Goal: Transaction & Acquisition: Purchase product/service

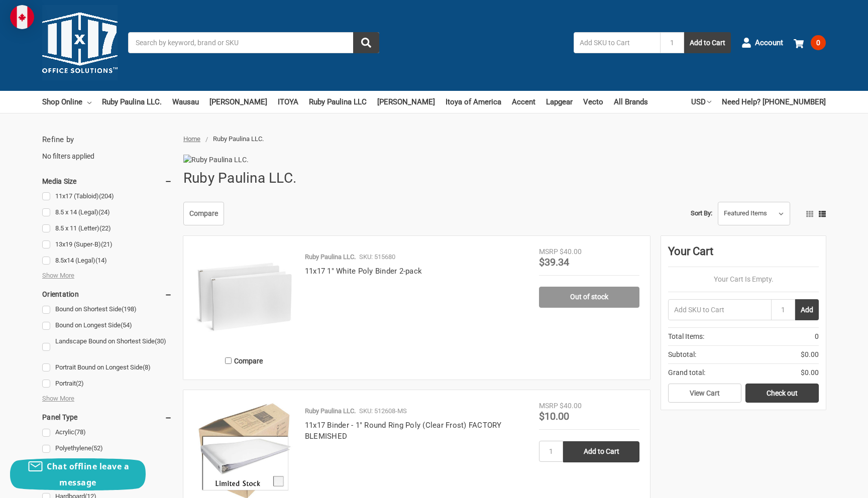
scroll to position [4, 0]
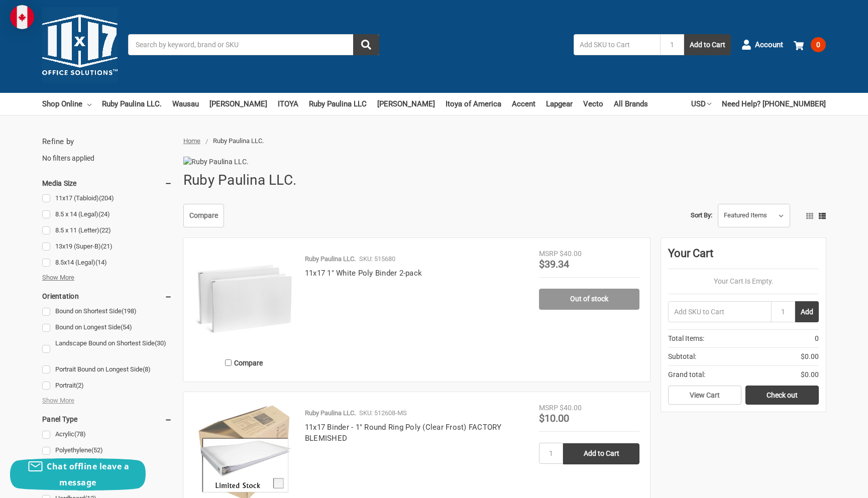
click at [55, 276] on span "Show More" at bounding box center [58, 278] width 32 height 10
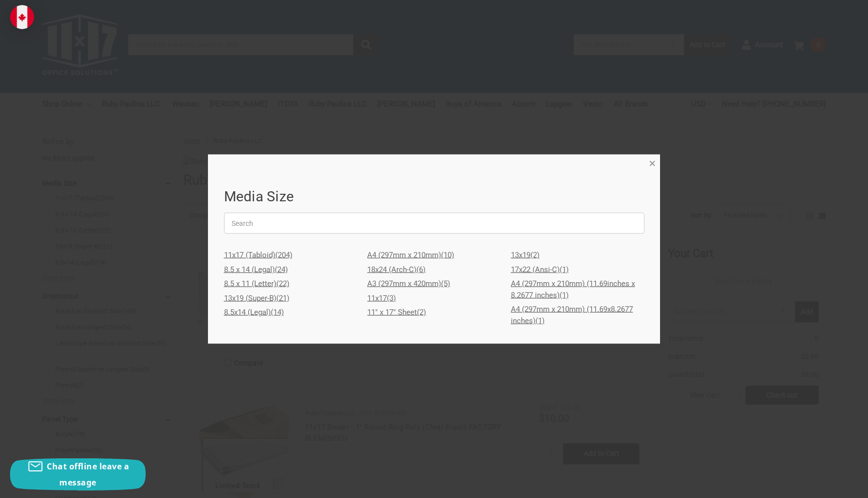
click at [649, 162] on span "×" at bounding box center [652, 163] width 7 height 15
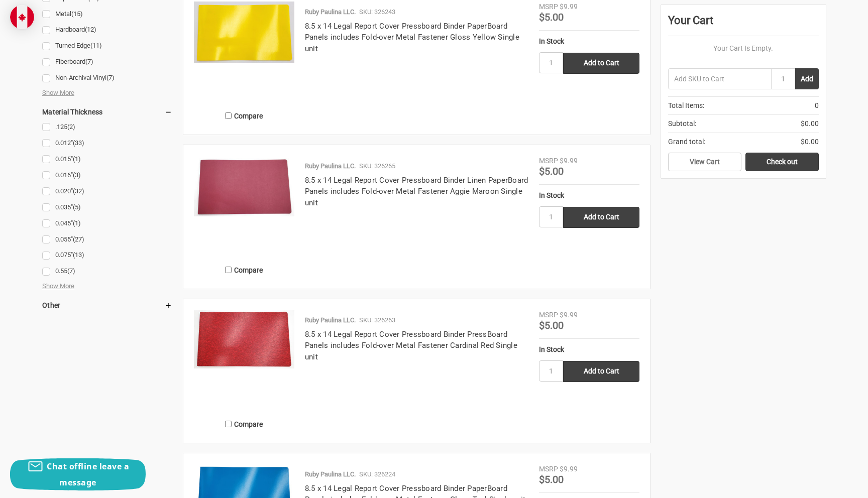
scroll to position [1306, 0]
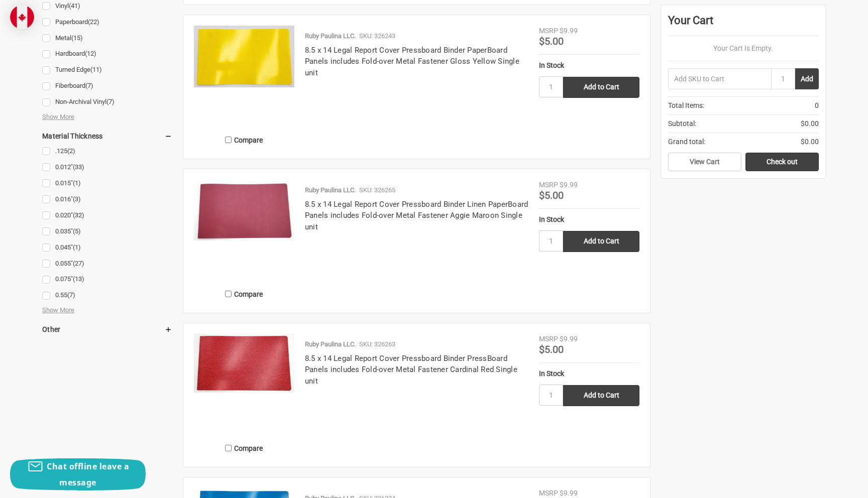
click at [168, 332] on use at bounding box center [168, 330] width 5 height 5
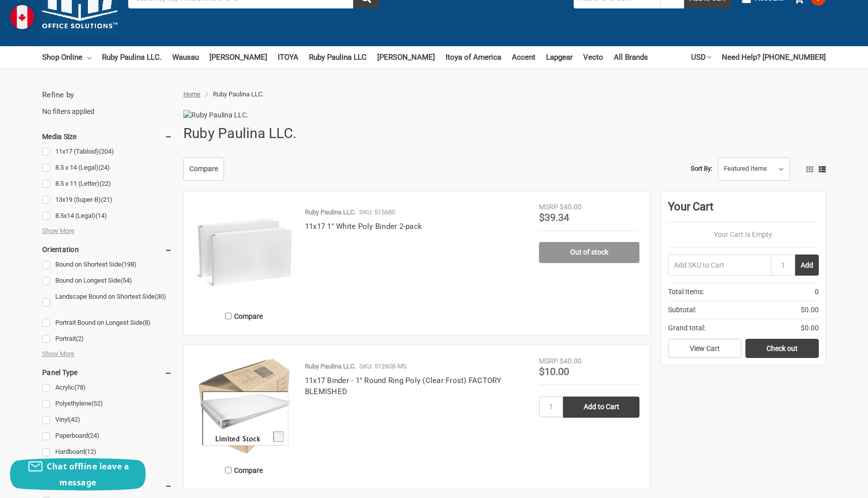
scroll to position [0, 0]
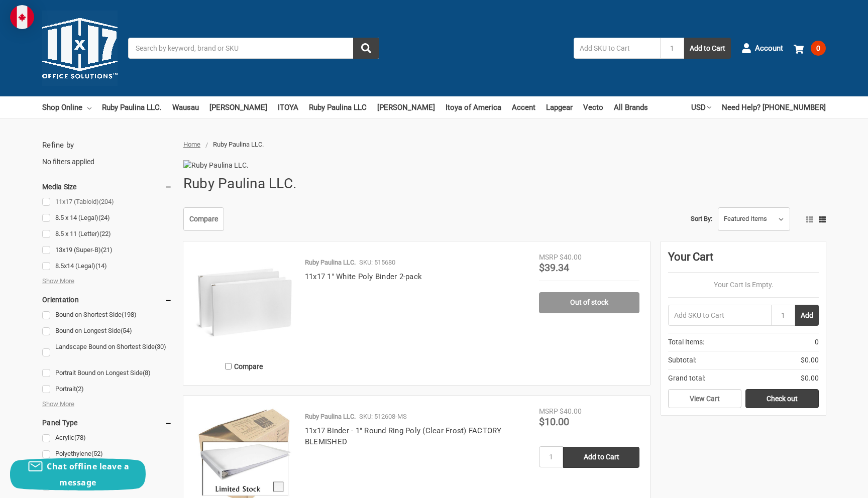
click at [103, 200] on span "(204)" at bounding box center [106, 202] width 15 height 8
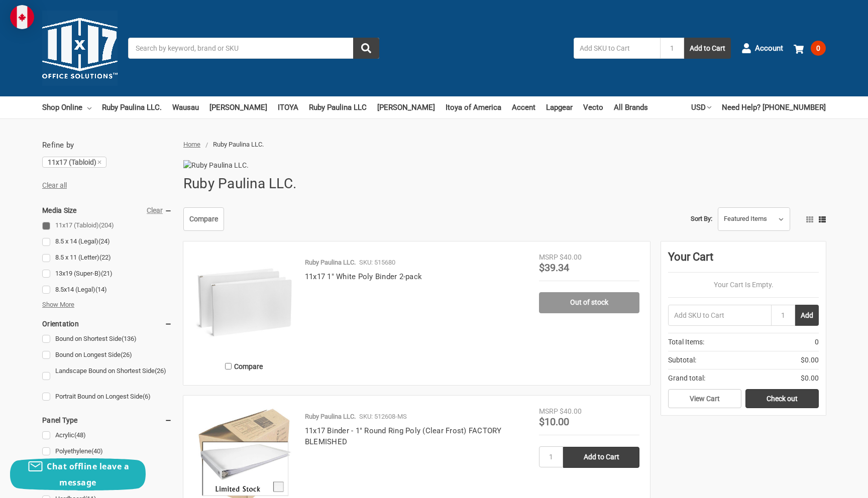
click at [69, 303] on span "Show More" at bounding box center [58, 305] width 32 height 10
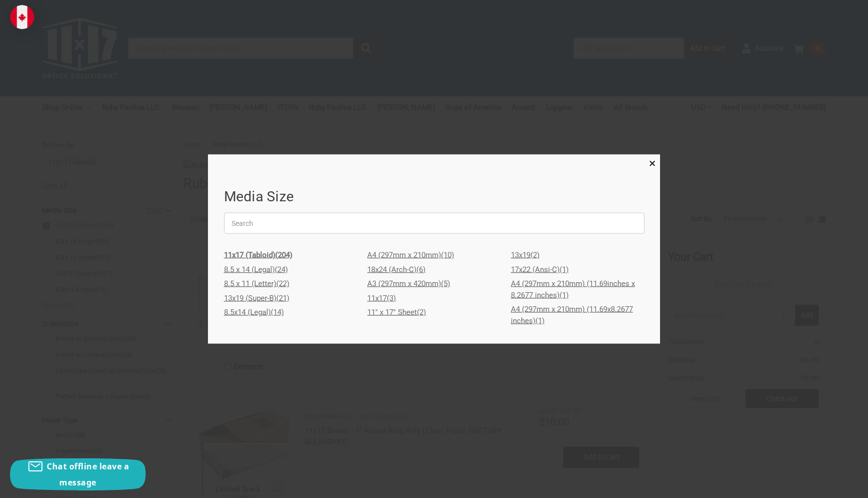
click at [426, 285] on link "A3 (297mm x 420mm) (5)" at bounding box center [434, 284] width 134 height 15
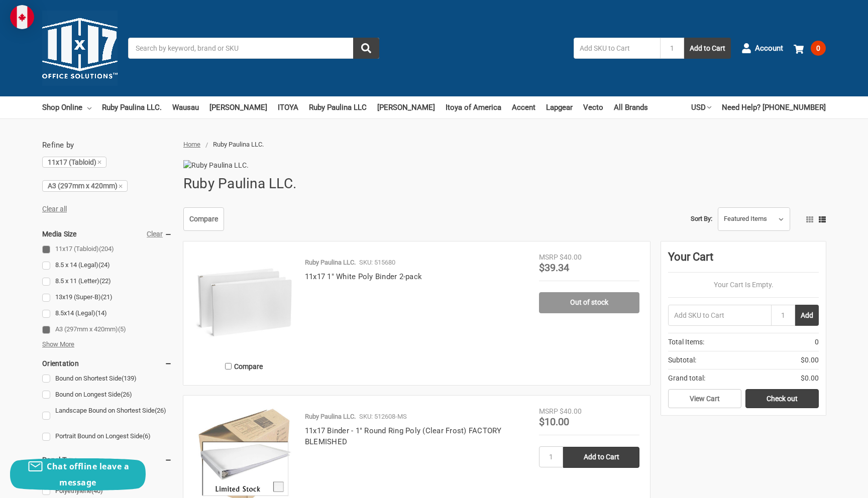
click at [66, 345] on span "Show More" at bounding box center [58, 345] width 32 height 10
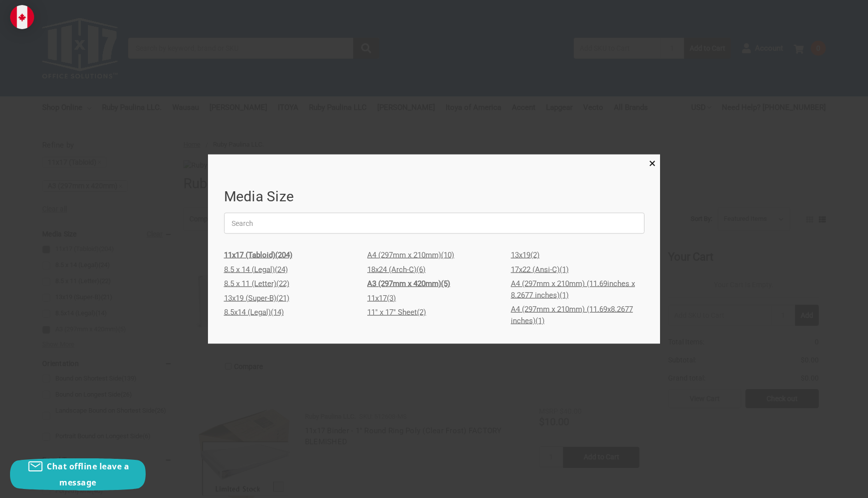
click at [386, 299] on link "11x17 (3)" at bounding box center [434, 298] width 134 height 15
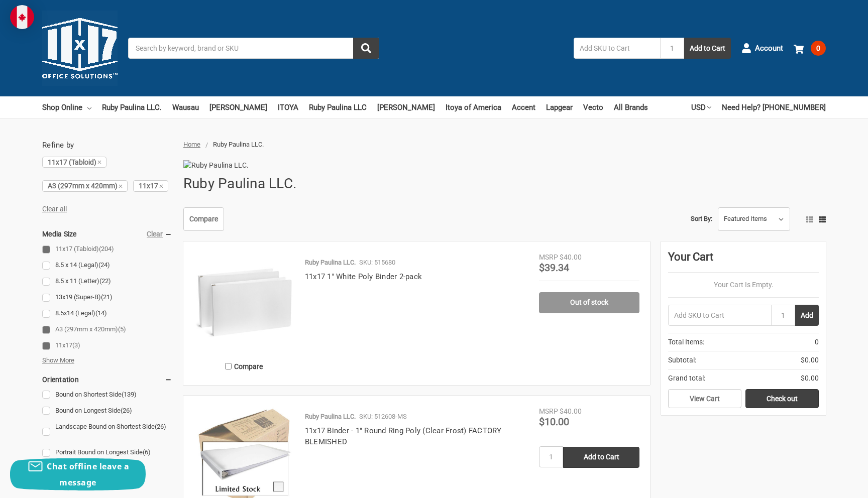
click at [68, 361] on span "Show More" at bounding box center [58, 361] width 32 height 10
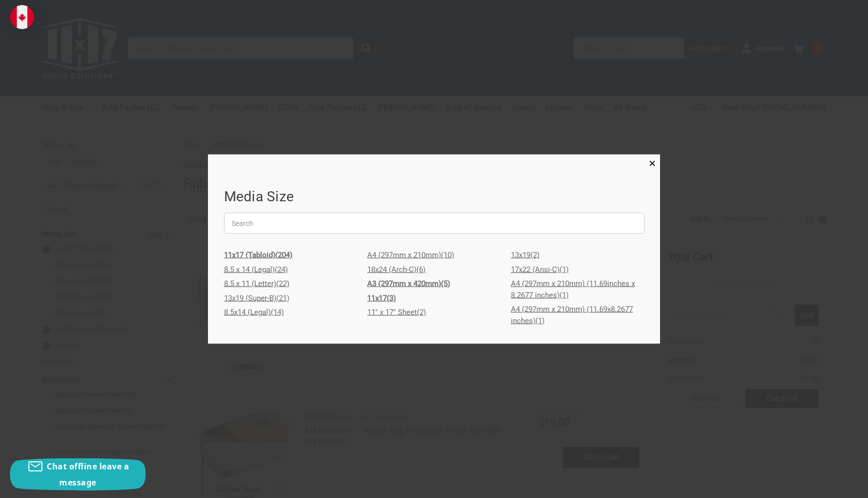
click at [403, 314] on link "11" x 17" Sheet (2)" at bounding box center [434, 312] width 134 height 15
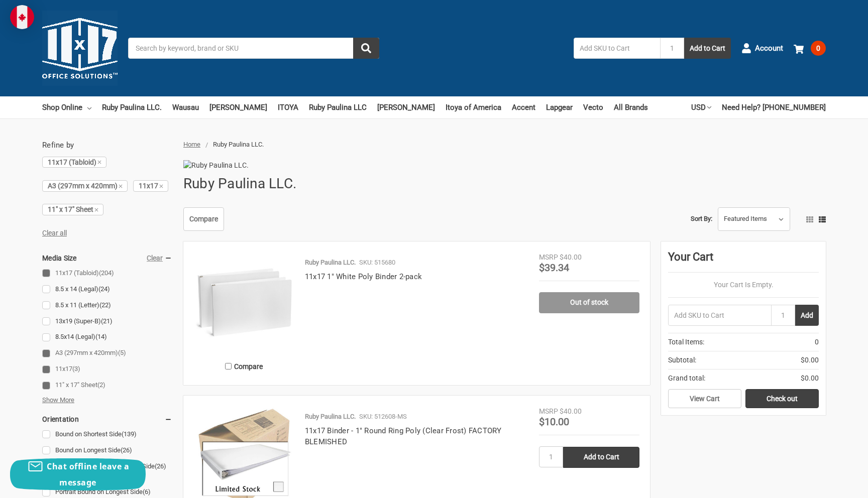
click at [51, 400] on span "Show More" at bounding box center [58, 400] width 32 height 10
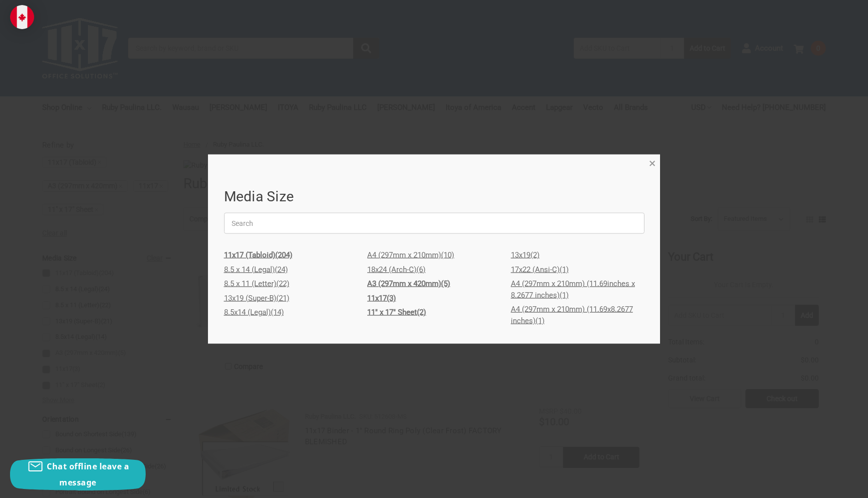
click at [652, 165] on span "×" at bounding box center [652, 163] width 7 height 15
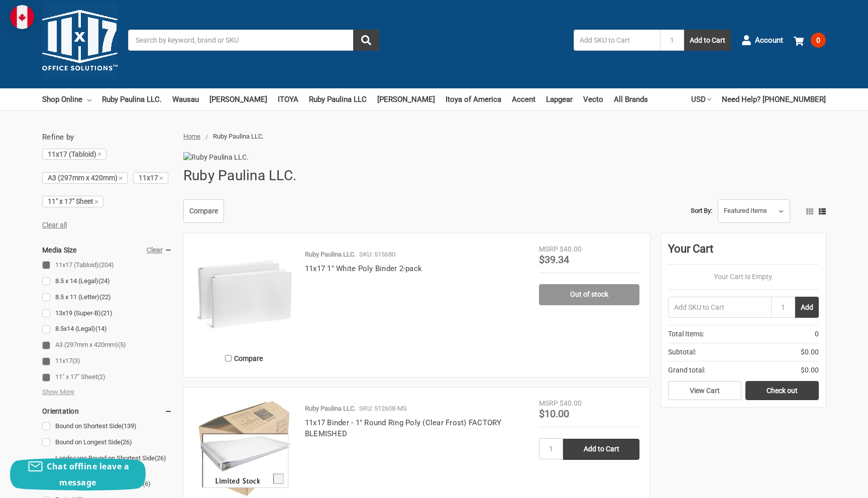
scroll to position [7, 0]
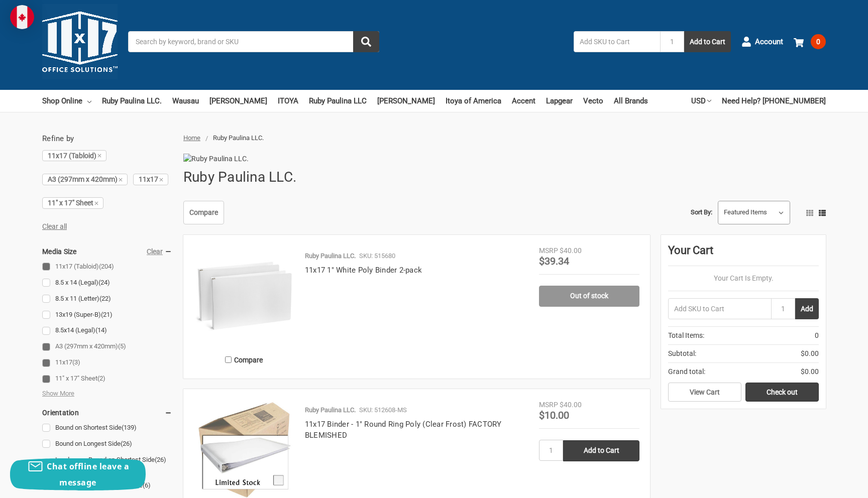
click at [758, 225] on select "Featured Items Newest Items Best Selling A to Z Z to A By Review Price: Ascendi…" at bounding box center [753, 212] width 71 height 23
select select "pricedesc"
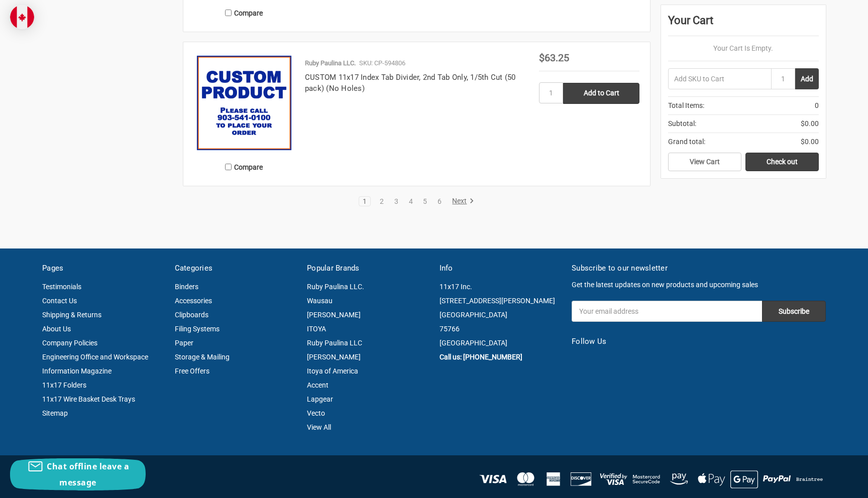
scroll to position [1895, 0]
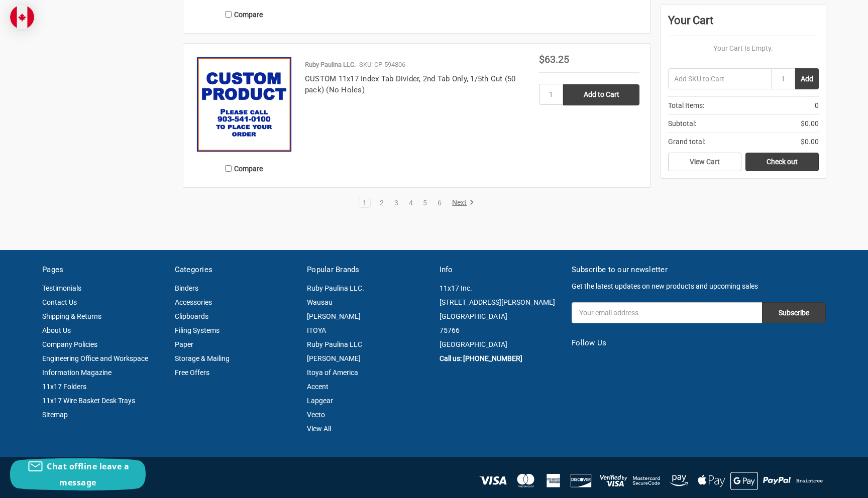
click at [458, 207] on link "Next" at bounding box center [462, 202] width 26 height 9
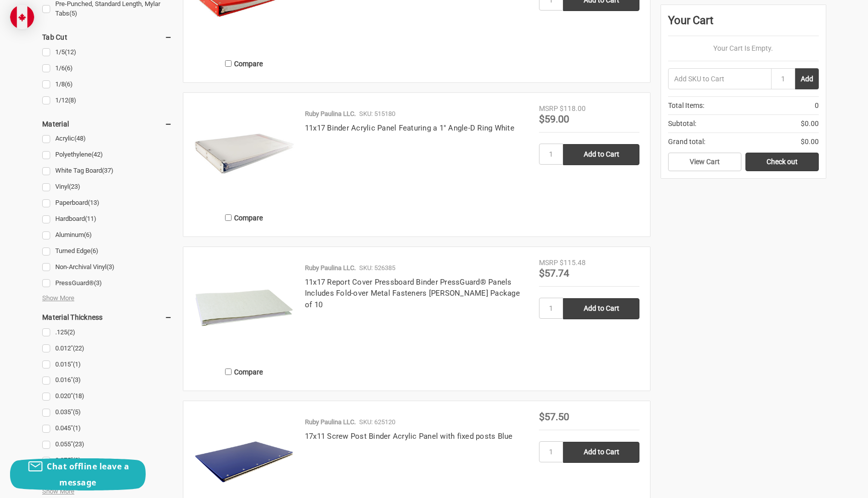
scroll to position [1228, 0]
click at [66, 299] on span "Show More" at bounding box center [58, 299] width 32 height 10
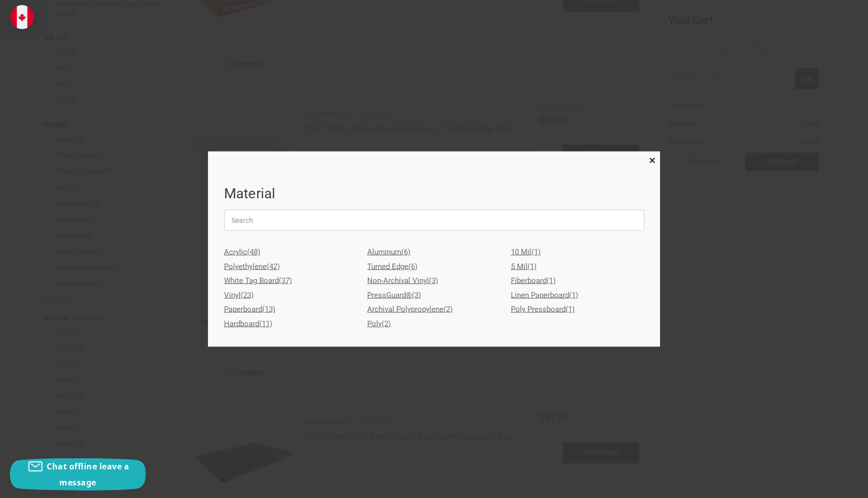
click at [388, 250] on link "Aluminum (6)" at bounding box center [434, 252] width 134 height 15
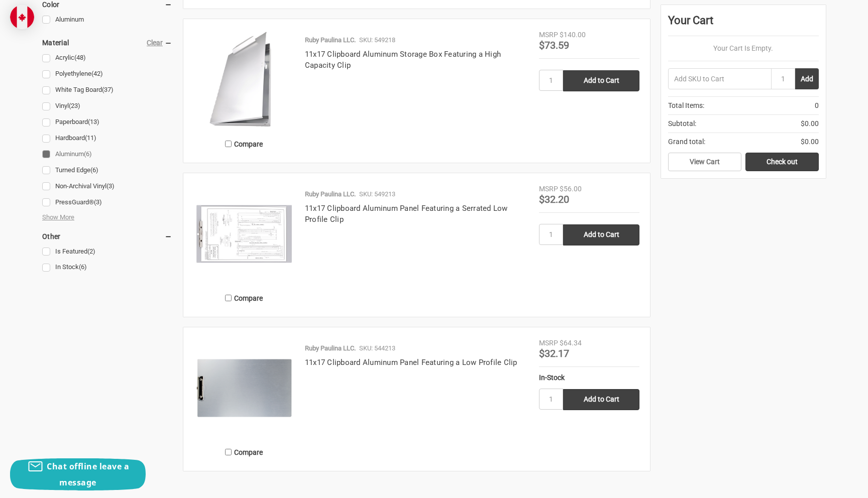
scroll to position [683, 0]
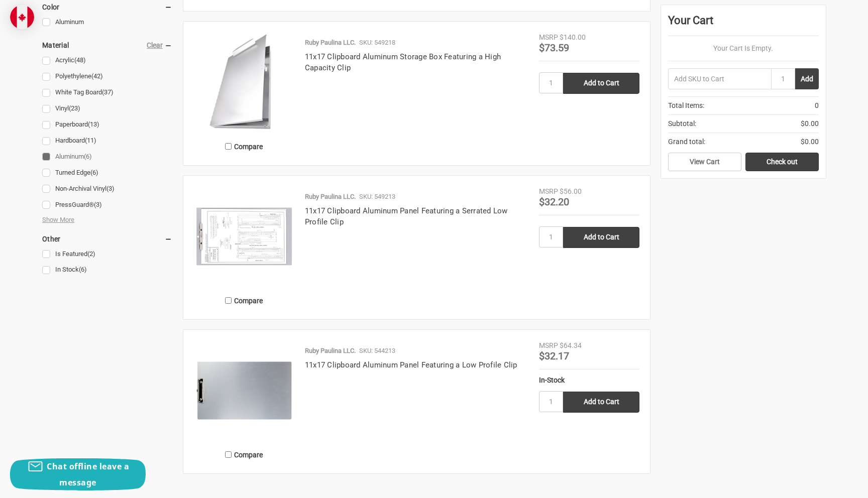
click at [343, 74] on h4 "11x17 Clipboard Aluminum Storage Box Featuring a High Capacity Clip" at bounding box center [417, 62] width 224 height 23
click at [343, 73] on link "11x17 Clipboard Aluminum Storage Box Featuring a High Capacity Clip" at bounding box center [403, 62] width 196 height 21
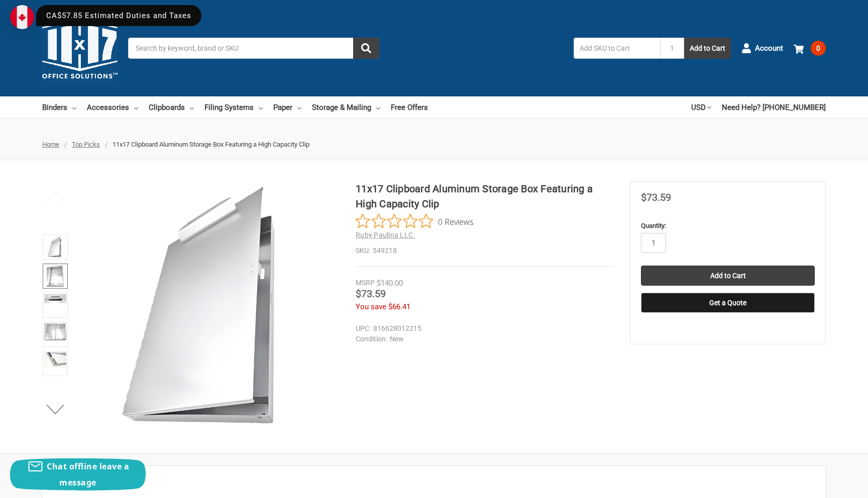
click at [56, 272] on img at bounding box center [55, 276] width 17 height 22
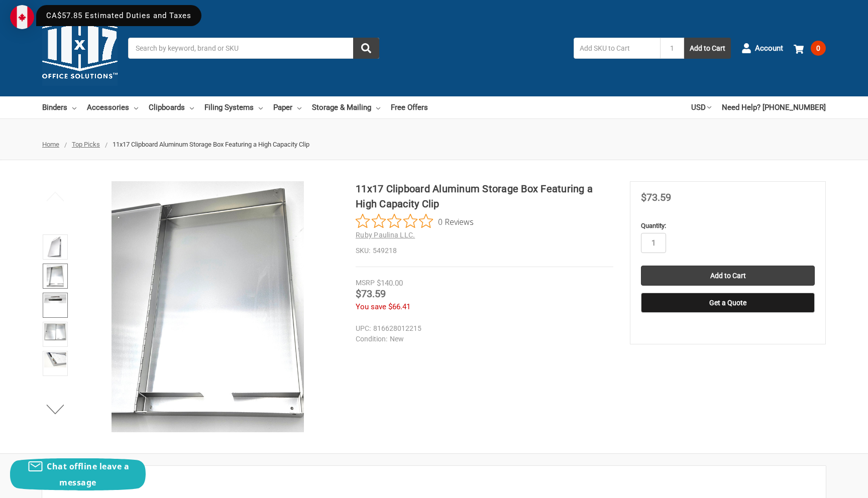
click at [55, 305] on link at bounding box center [55, 305] width 25 height 25
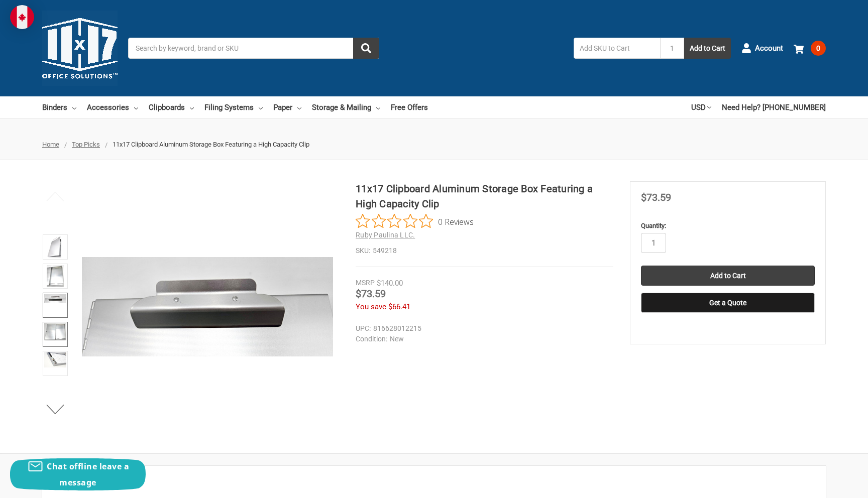
click at [59, 339] on img at bounding box center [55, 332] width 22 height 17
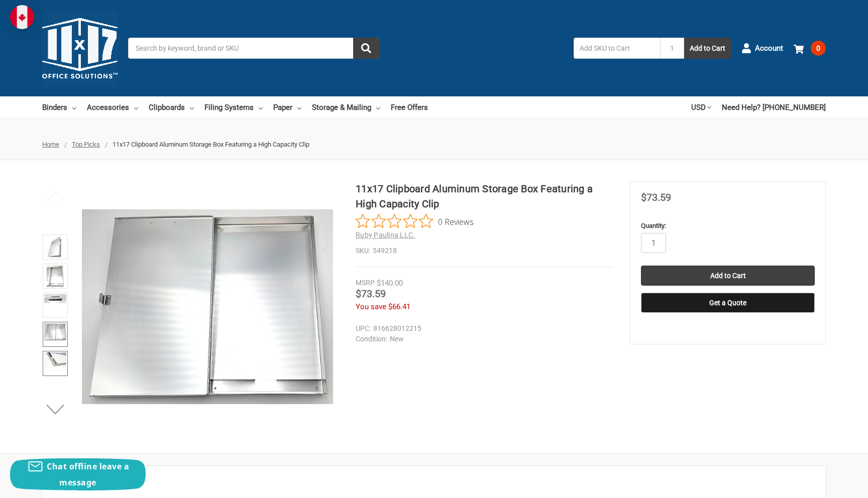
click at [59, 357] on img at bounding box center [55, 360] width 22 height 15
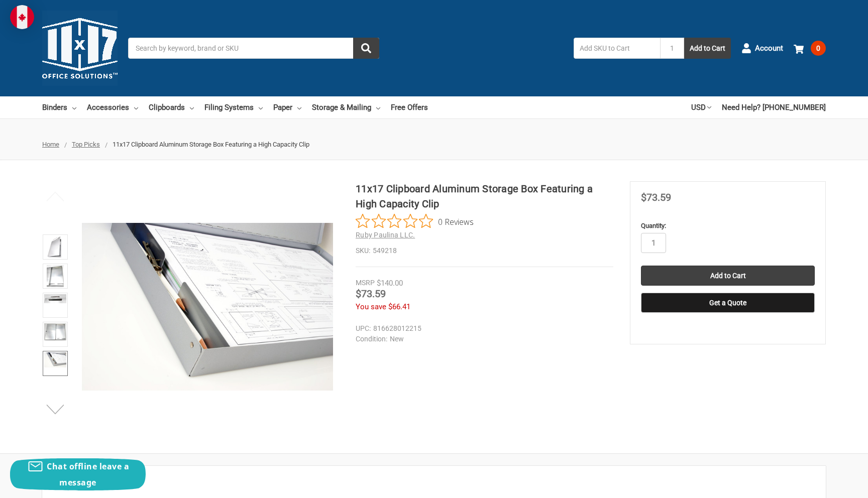
click at [58, 417] on button "Next" at bounding box center [55, 409] width 31 height 20
click at [52, 363] on img at bounding box center [55, 360] width 22 height 15
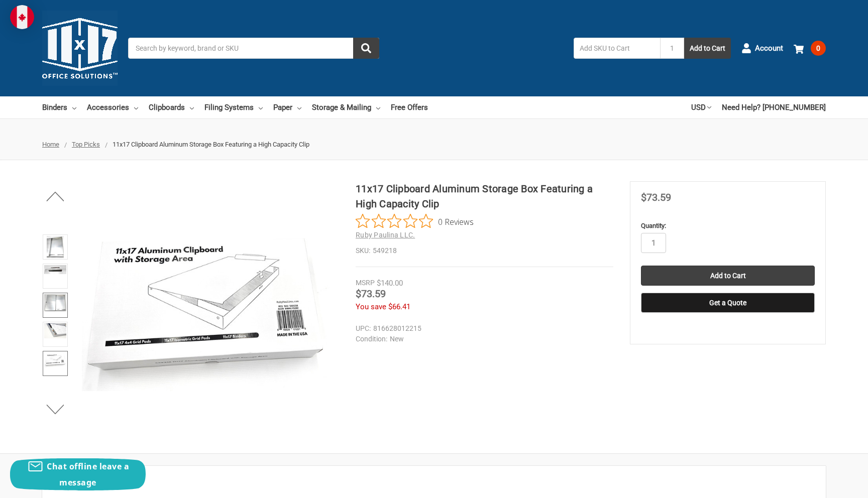
click at [59, 317] on link at bounding box center [55, 305] width 25 height 25
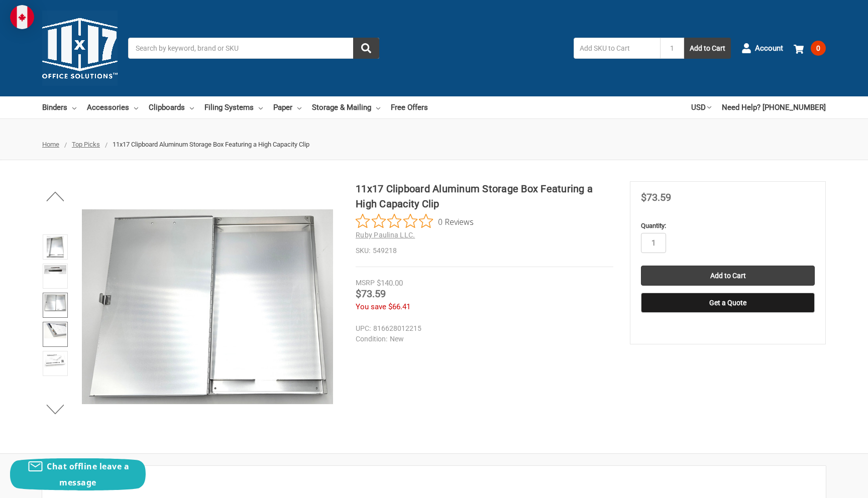
click at [61, 335] on img at bounding box center [55, 331] width 22 height 15
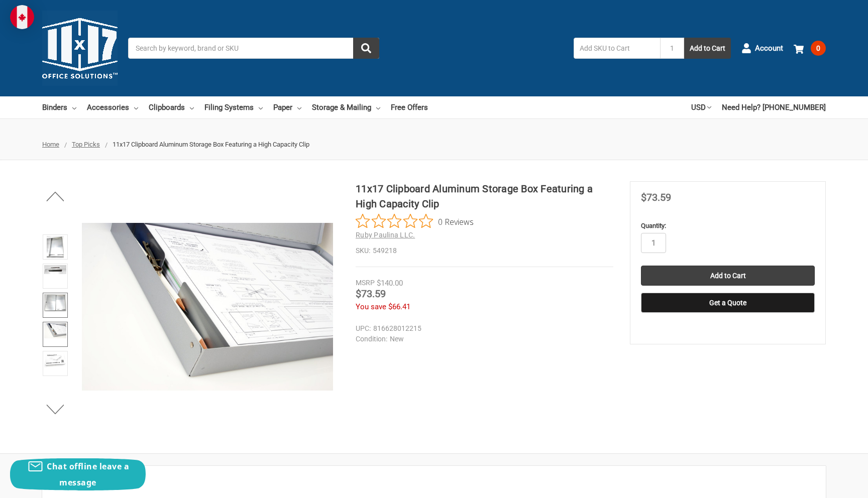
click at [61, 303] on img at bounding box center [55, 302] width 22 height 17
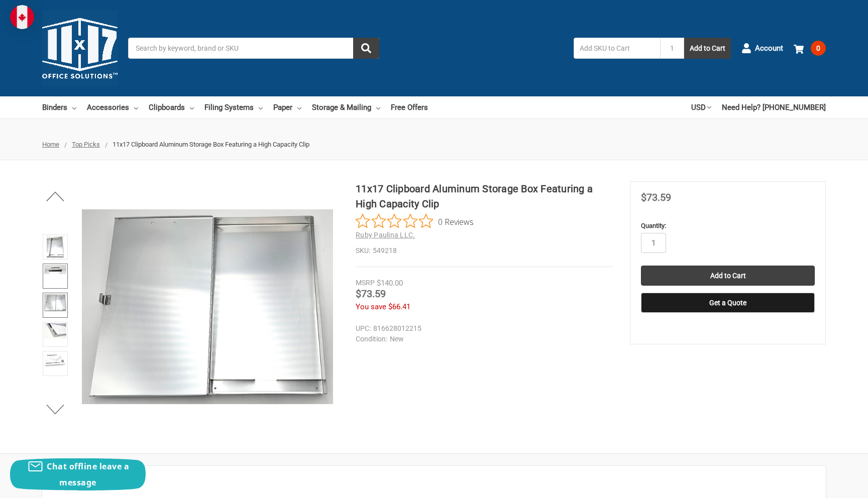
click at [59, 268] on img at bounding box center [55, 269] width 22 height 9
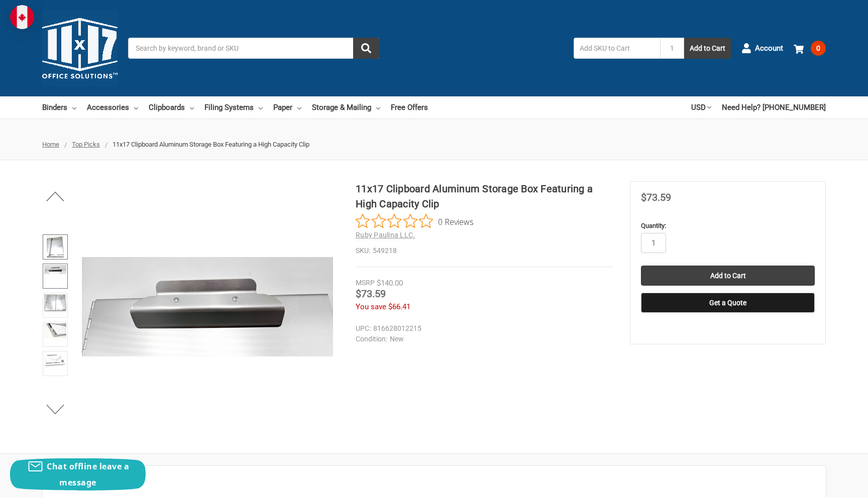
click at [59, 246] on img at bounding box center [55, 247] width 17 height 22
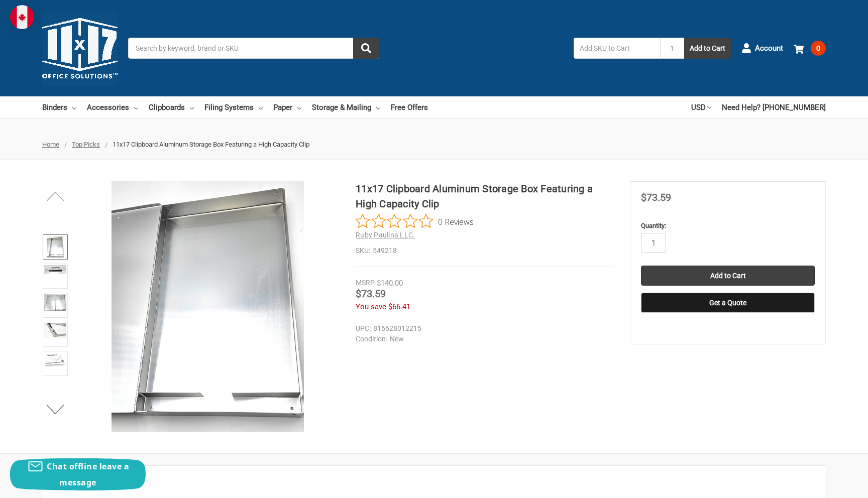
click at [56, 198] on button "Previous" at bounding box center [55, 196] width 31 height 20
click at [62, 237] on img at bounding box center [55, 247] width 16 height 22
